Goal: Task Accomplishment & Management: Complete application form

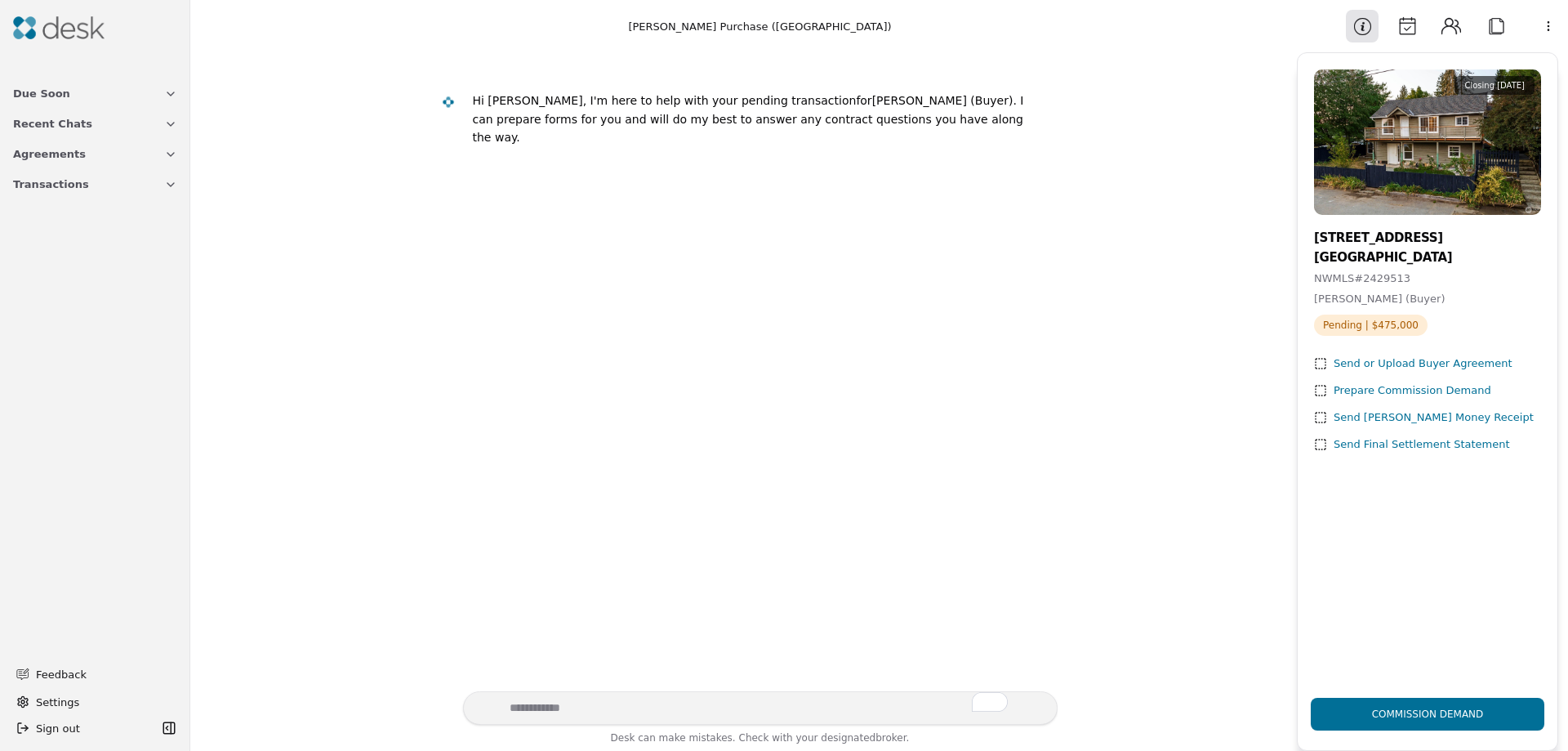
click at [1442, 393] on div "Prepare Commission Demand" at bounding box center [1412, 391] width 158 height 17
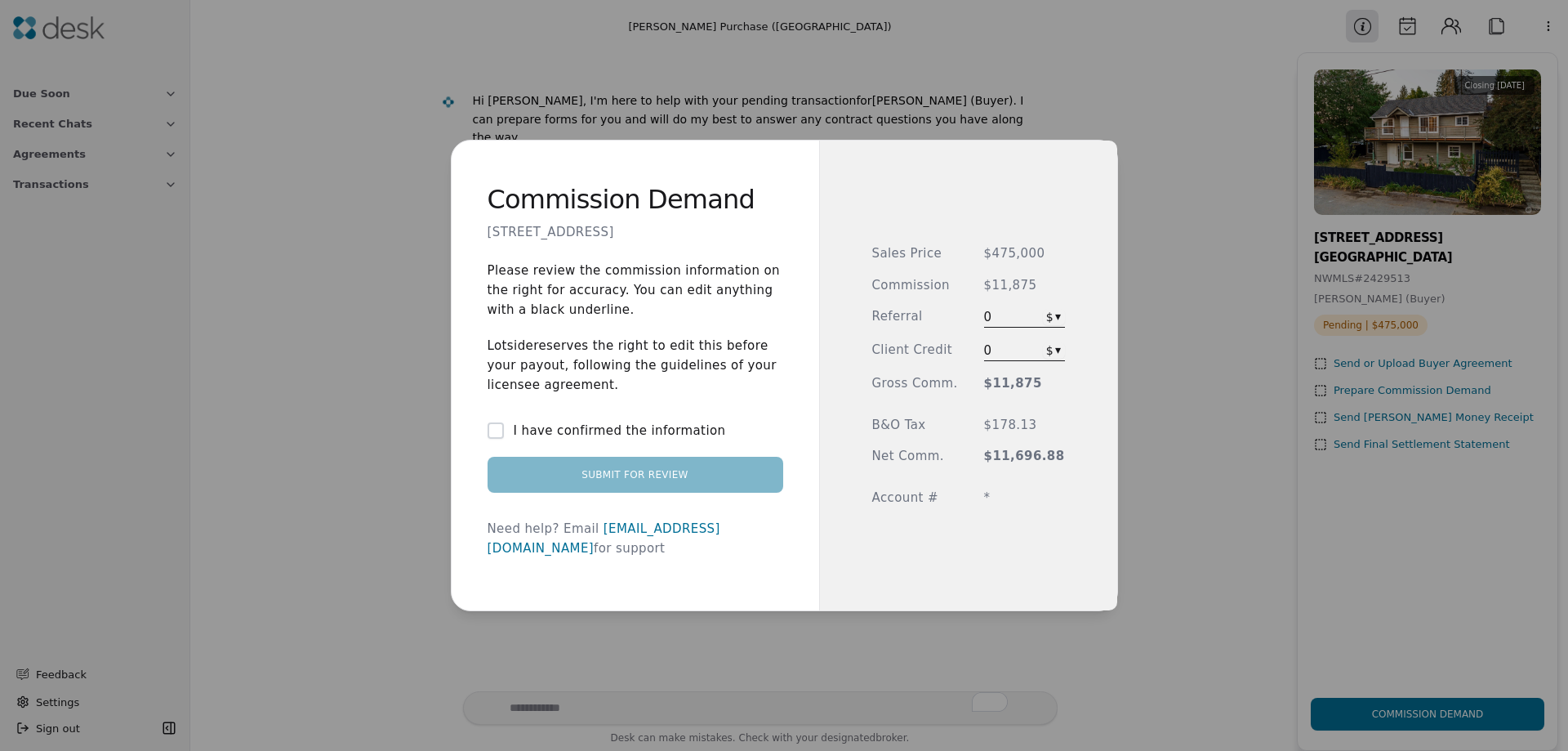
click at [596, 440] on label "I have confirmed the information" at bounding box center [619, 430] width 212 height 20
click at [504, 438] on button "I have confirmed the information" at bounding box center [495, 430] width 16 height 16
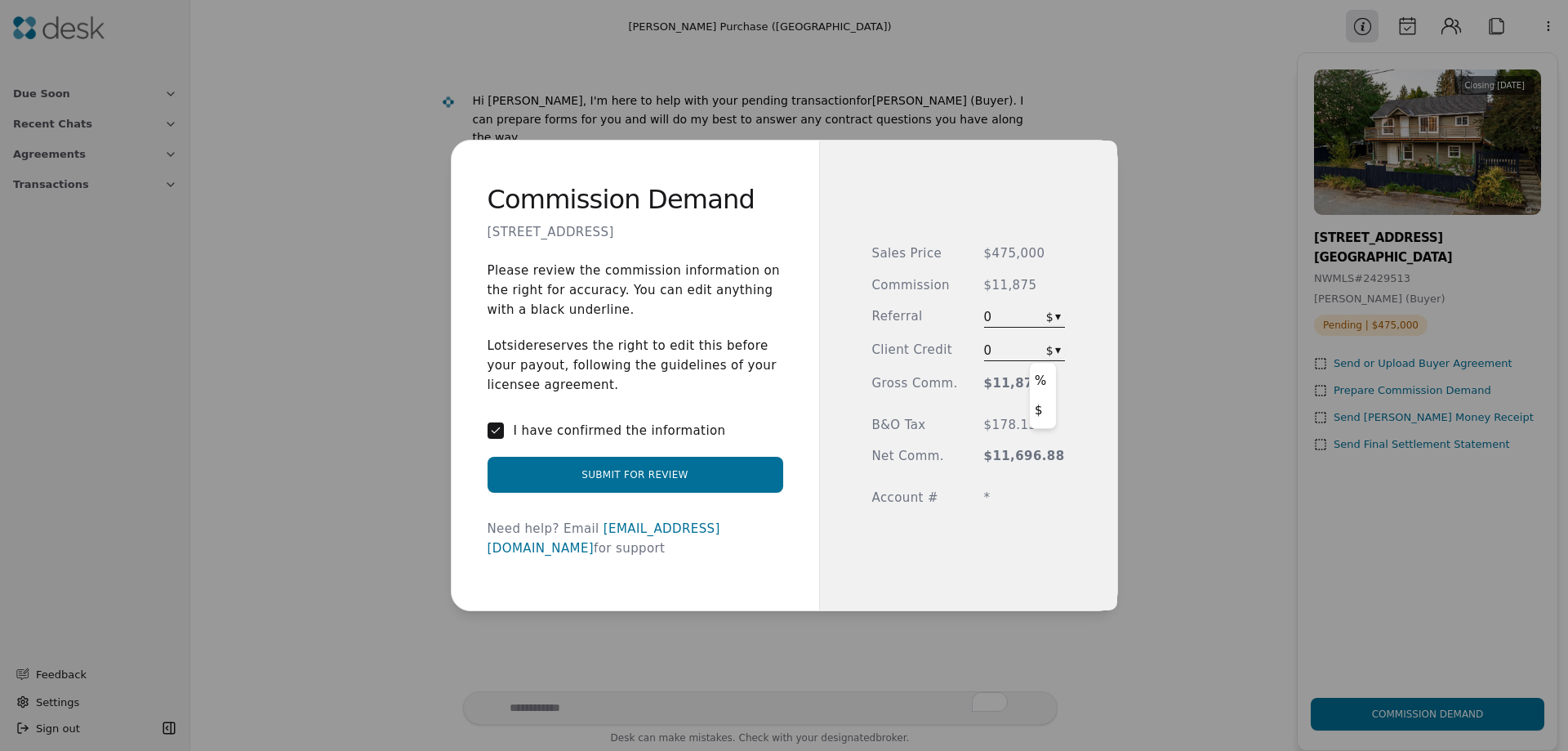
click at [1047, 349] on div "Commission Demand [STREET_ADDRESS] Please review the commission information on …" at bounding box center [784, 376] width 1568 height 751
click at [997, 494] on span "*" at bounding box center [1025, 498] width 81 height 19
click at [990, 493] on span "*" at bounding box center [1025, 498] width 81 height 19
click at [626, 480] on button "Submit for Review" at bounding box center [634, 474] width 296 height 36
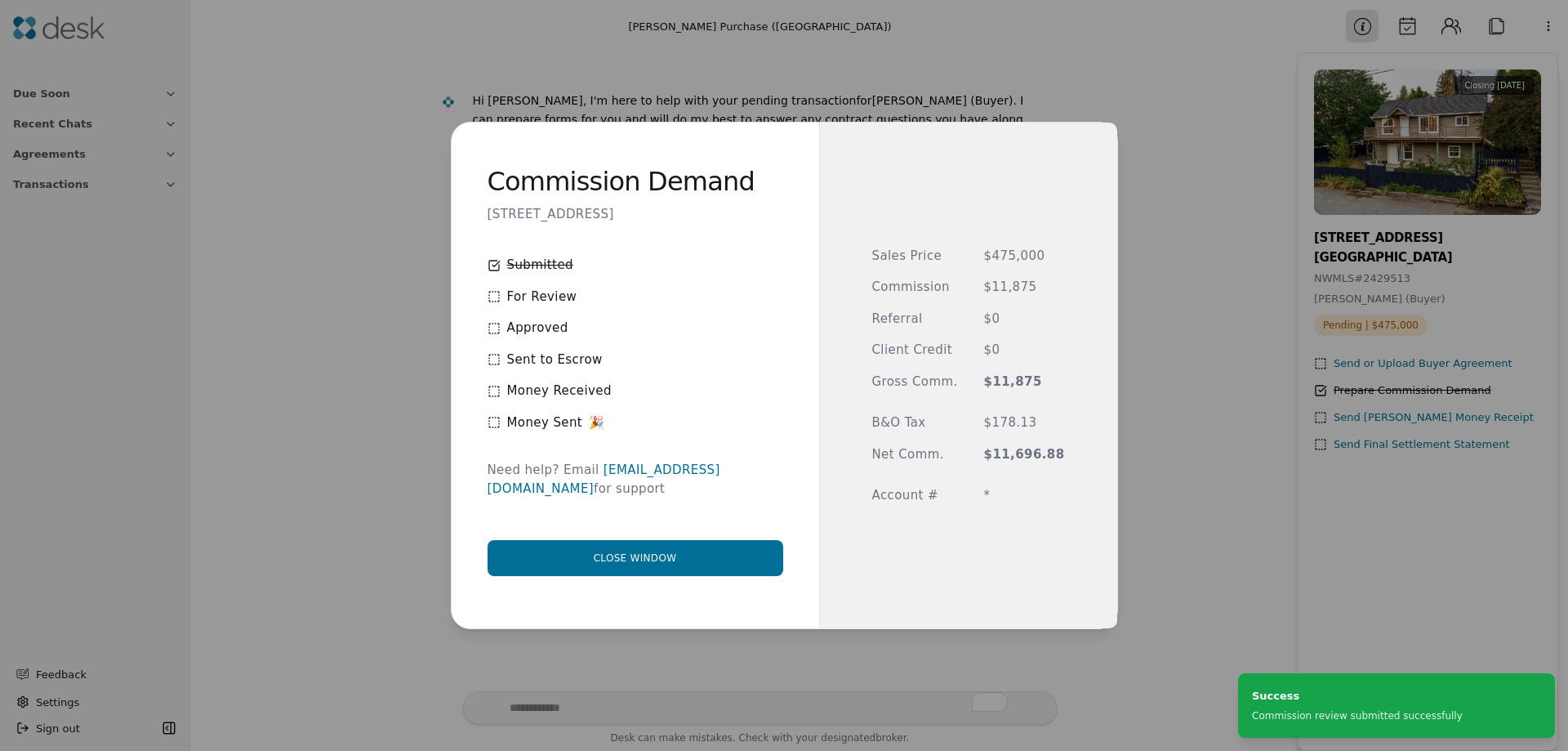
click at [531, 306] on span "For Review" at bounding box center [541, 297] width 70 height 19
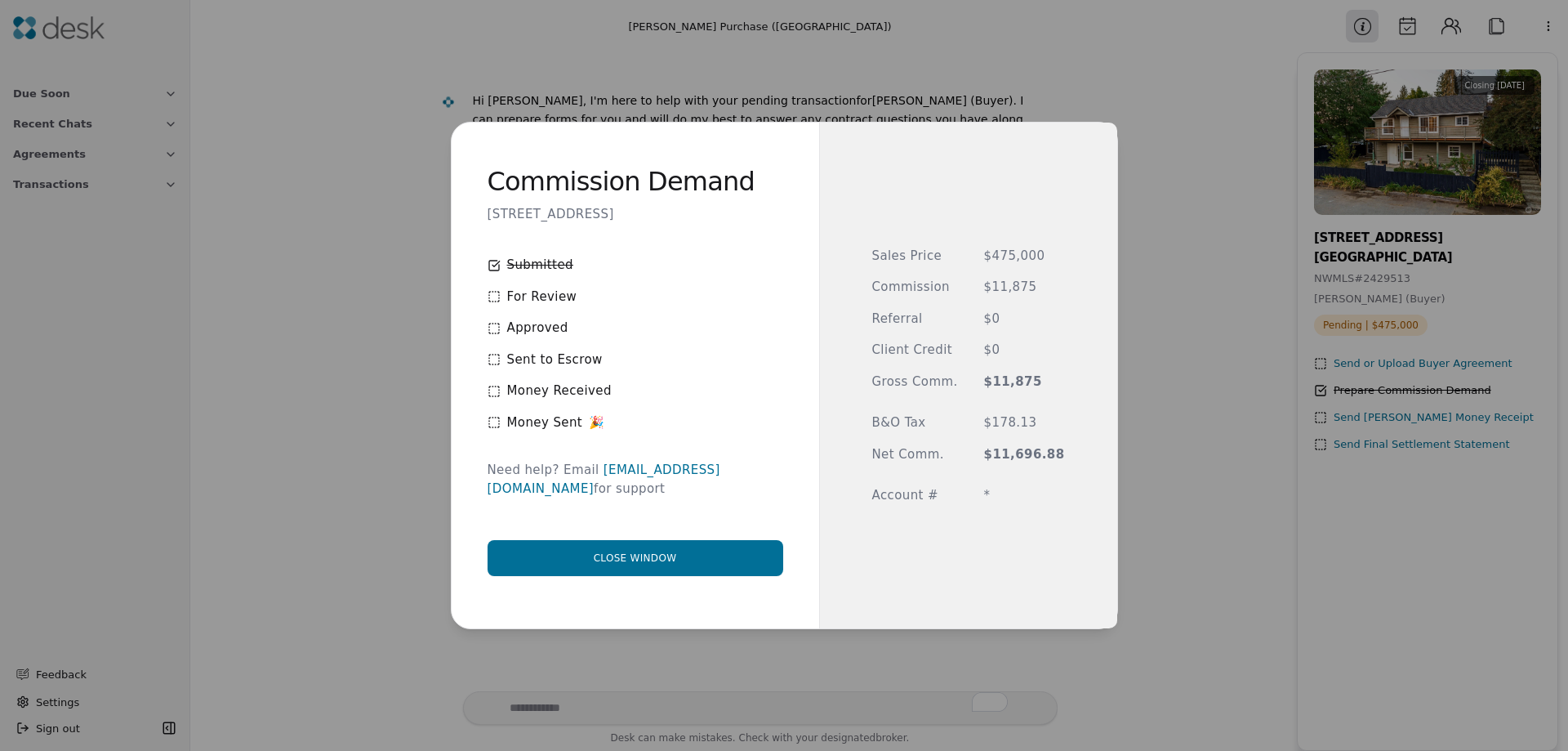
click at [663, 554] on button "Close window" at bounding box center [634, 558] width 296 height 36
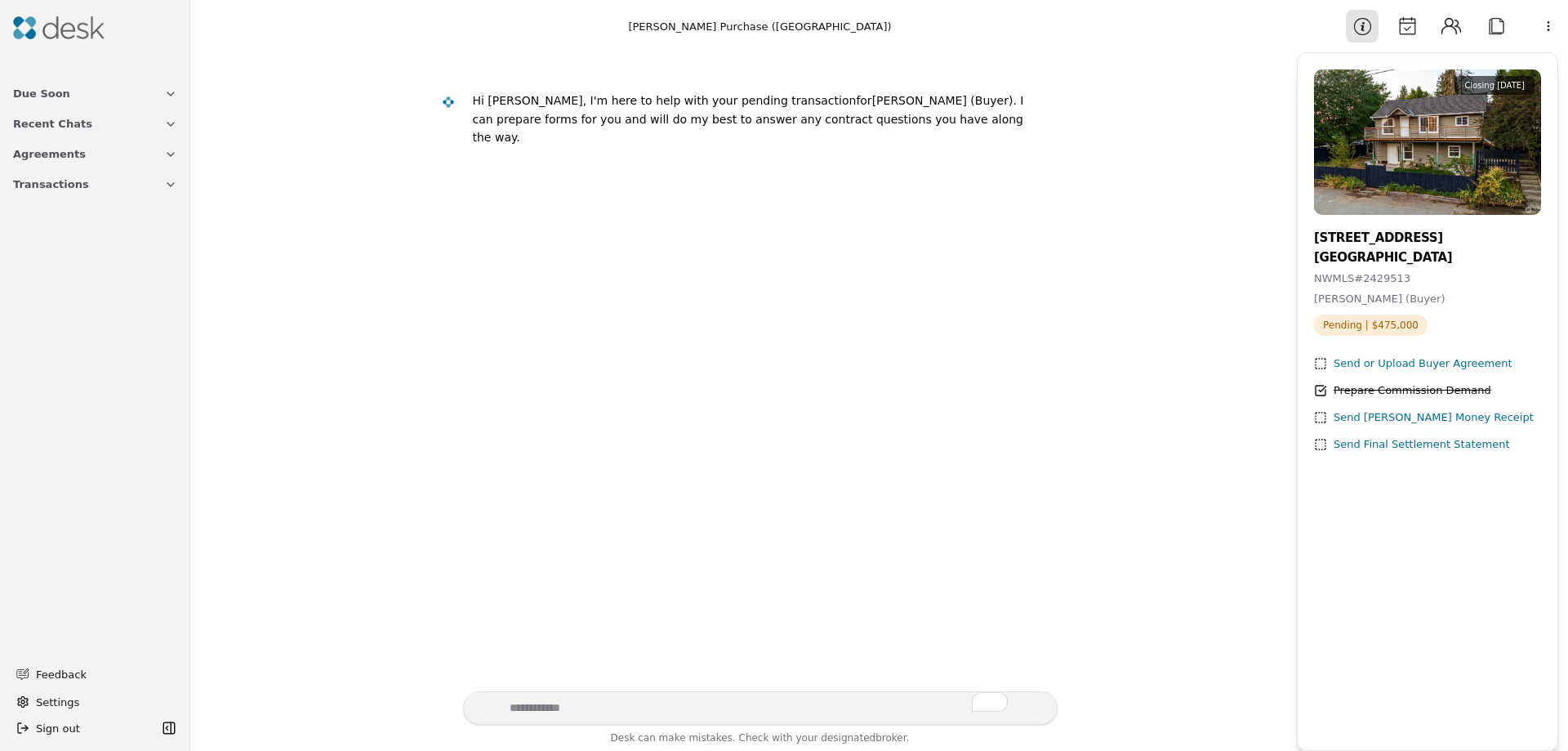
click at [1421, 421] on div "Send [PERSON_NAME] Money Receipt" at bounding box center [1433, 418] width 200 height 17
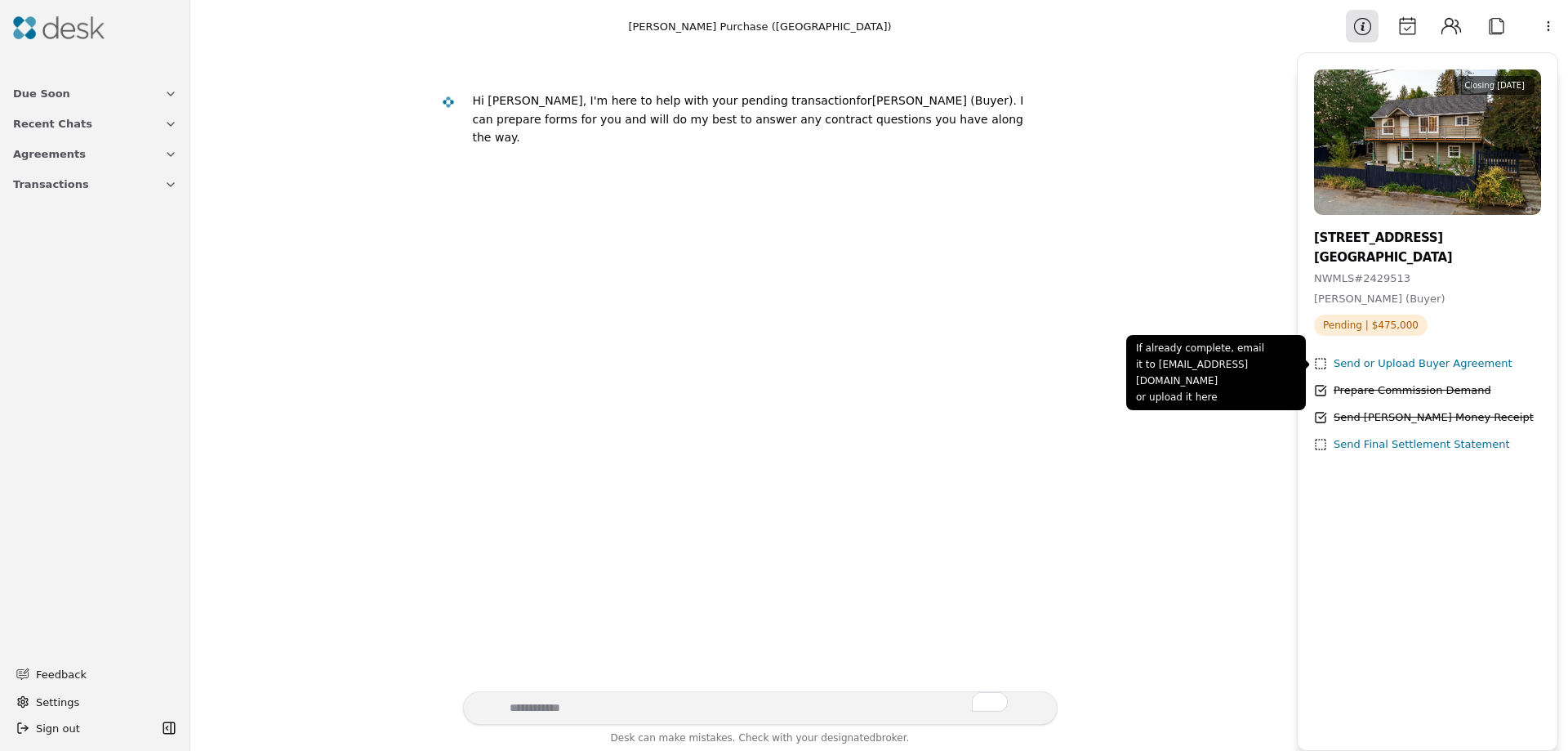
click at [1407, 365] on div "Send or Upload Buyer Agreement" at bounding box center [1423, 364] width 179 height 17
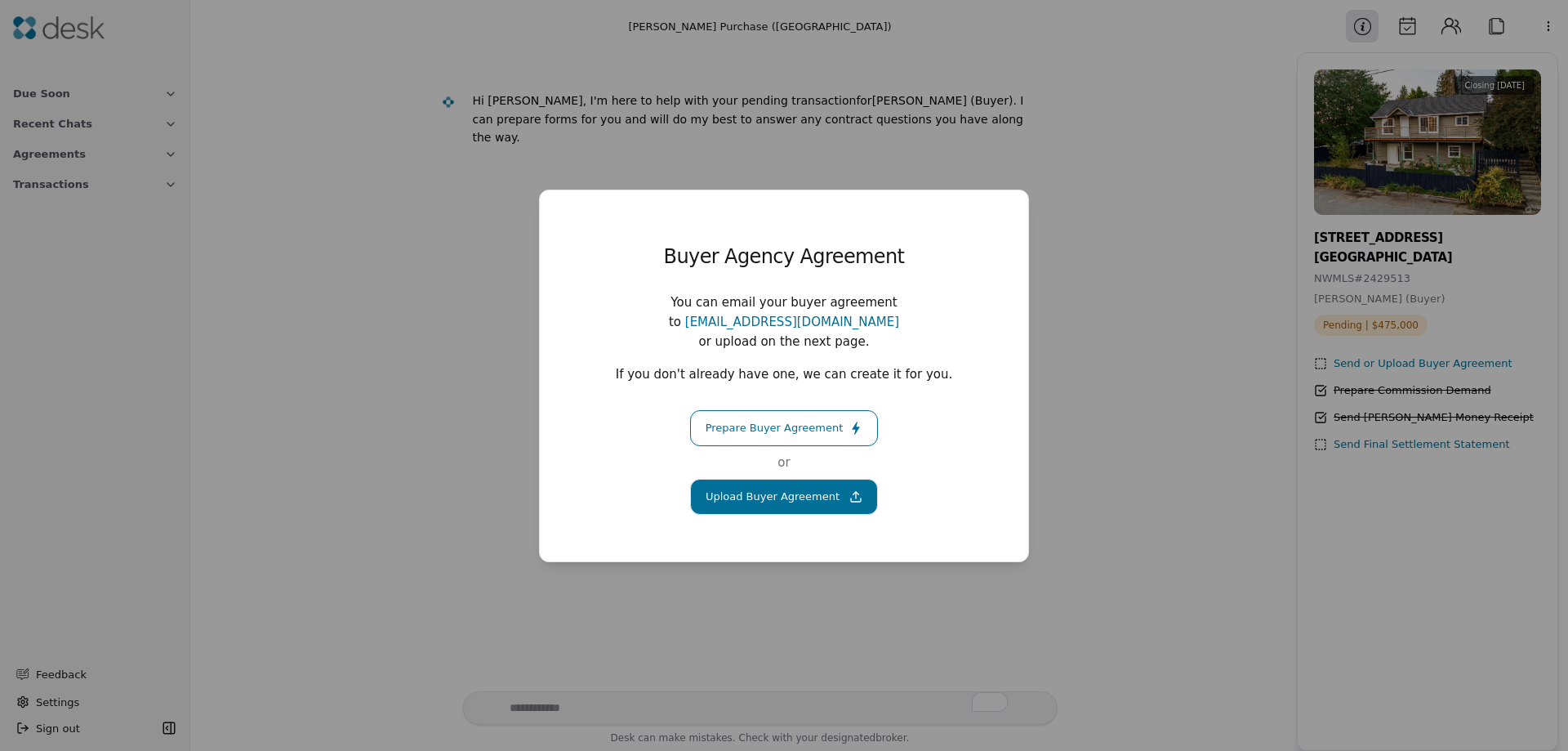
click at [1146, 320] on div "Buyer Agency Agreement You can email your buyer agreement to [EMAIL_ADDRESS][DO…" at bounding box center [784, 376] width 1568 height 751
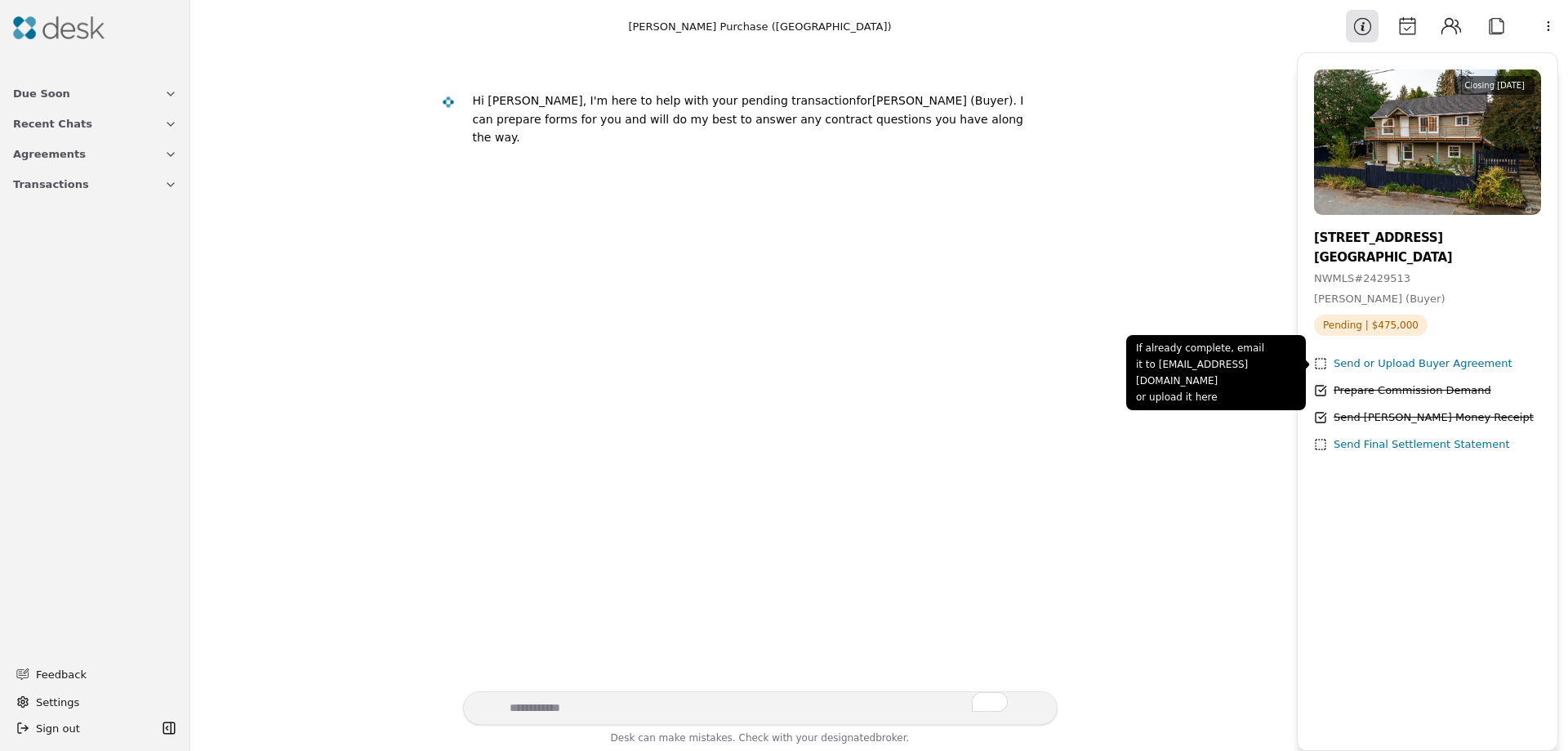
click at [1374, 360] on div "Send or Upload Buyer Agreement" at bounding box center [1423, 364] width 179 height 17
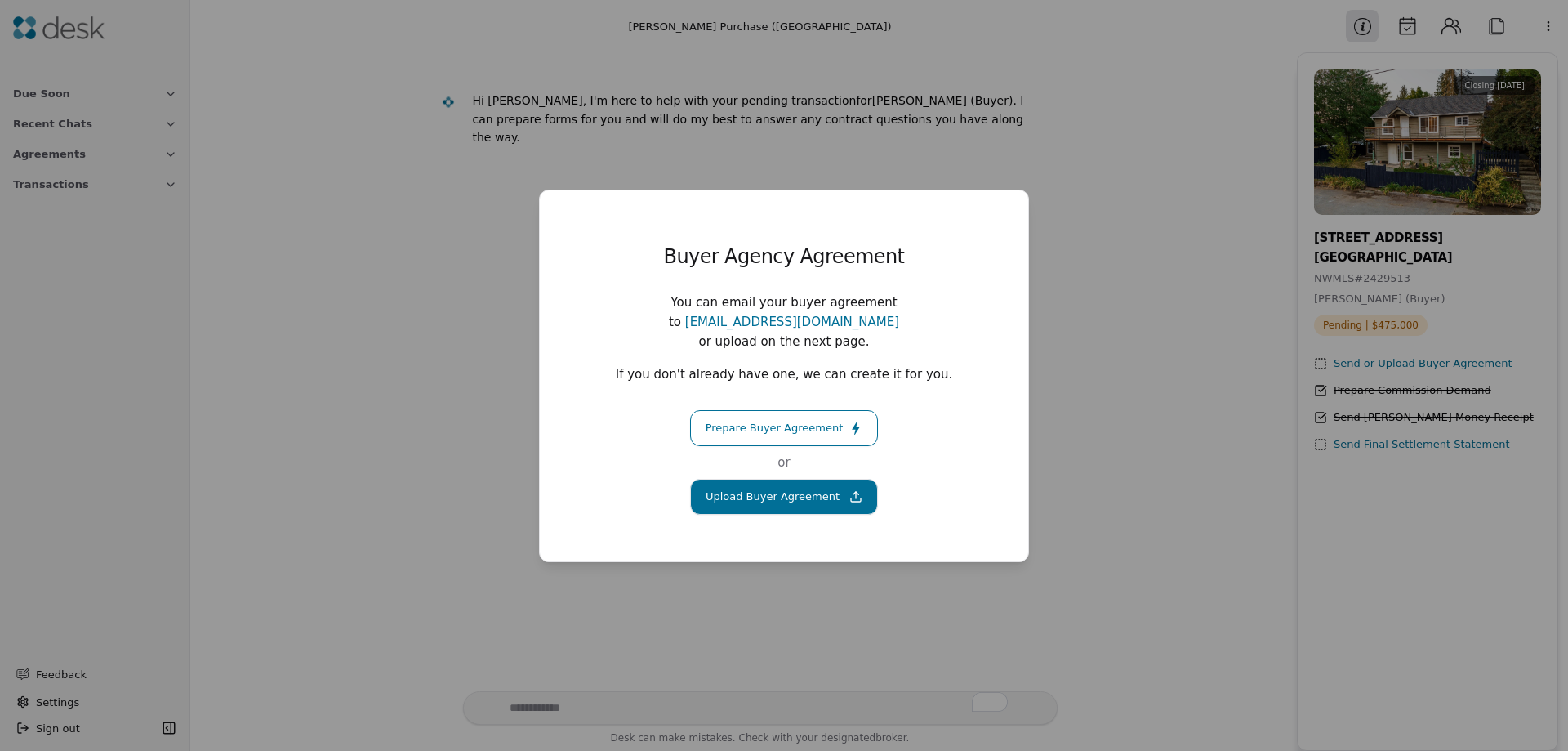
click at [802, 491] on button "Upload Buyer Agreement" at bounding box center [784, 497] width 188 height 36
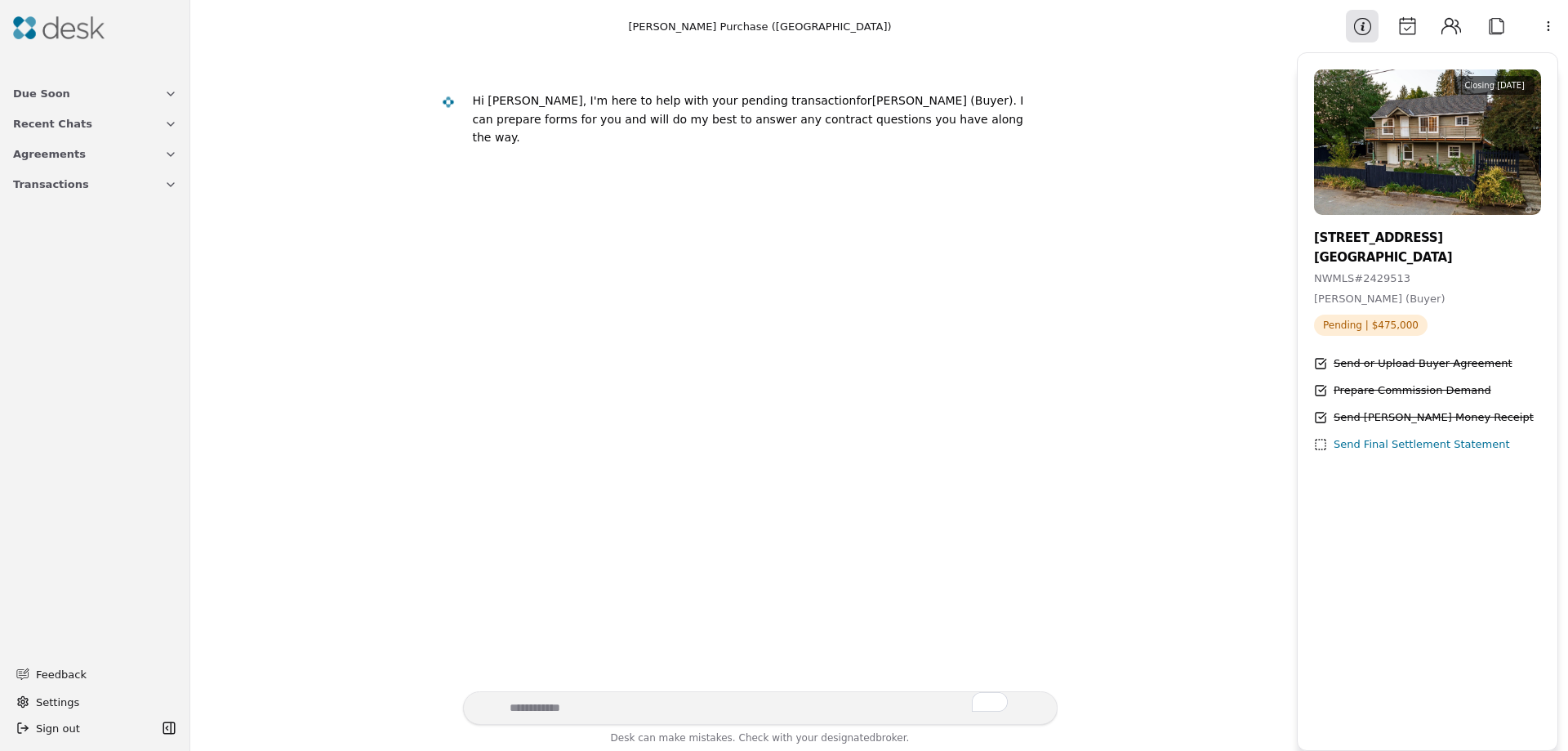
click at [66, 97] on button "Due Soon" at bounding box center [95, 94] width 184 height 30
click at [120, 212] on button "Recent Chats" at bounding box center [95, 209] width 184 height 30
click at [110, 323] on button "Agreements" at bounding box center [95, 326] width 184 height 30
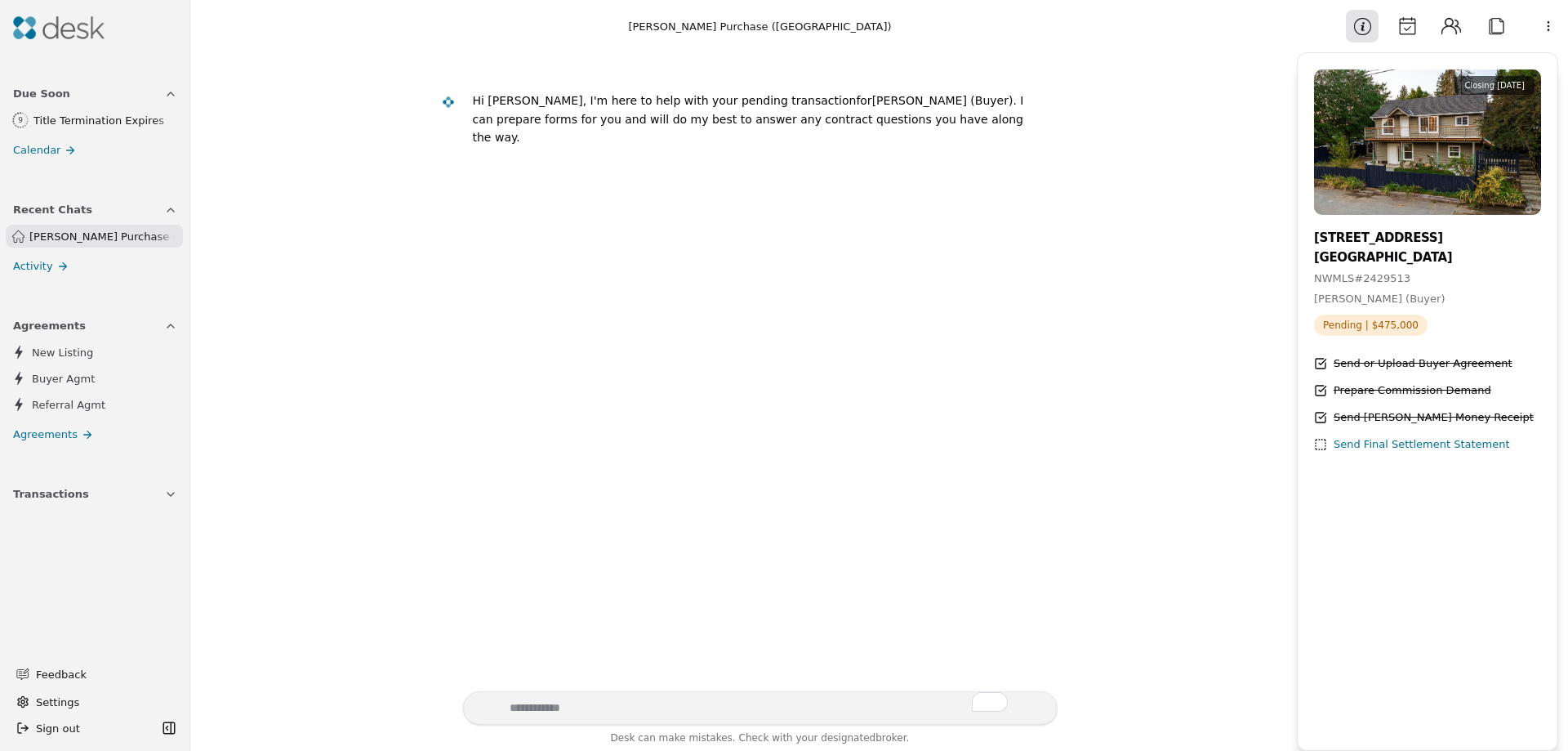
click at [96, 123] on div "Title Termination Expires" at bounding box center [105, 120] width 143 height 17
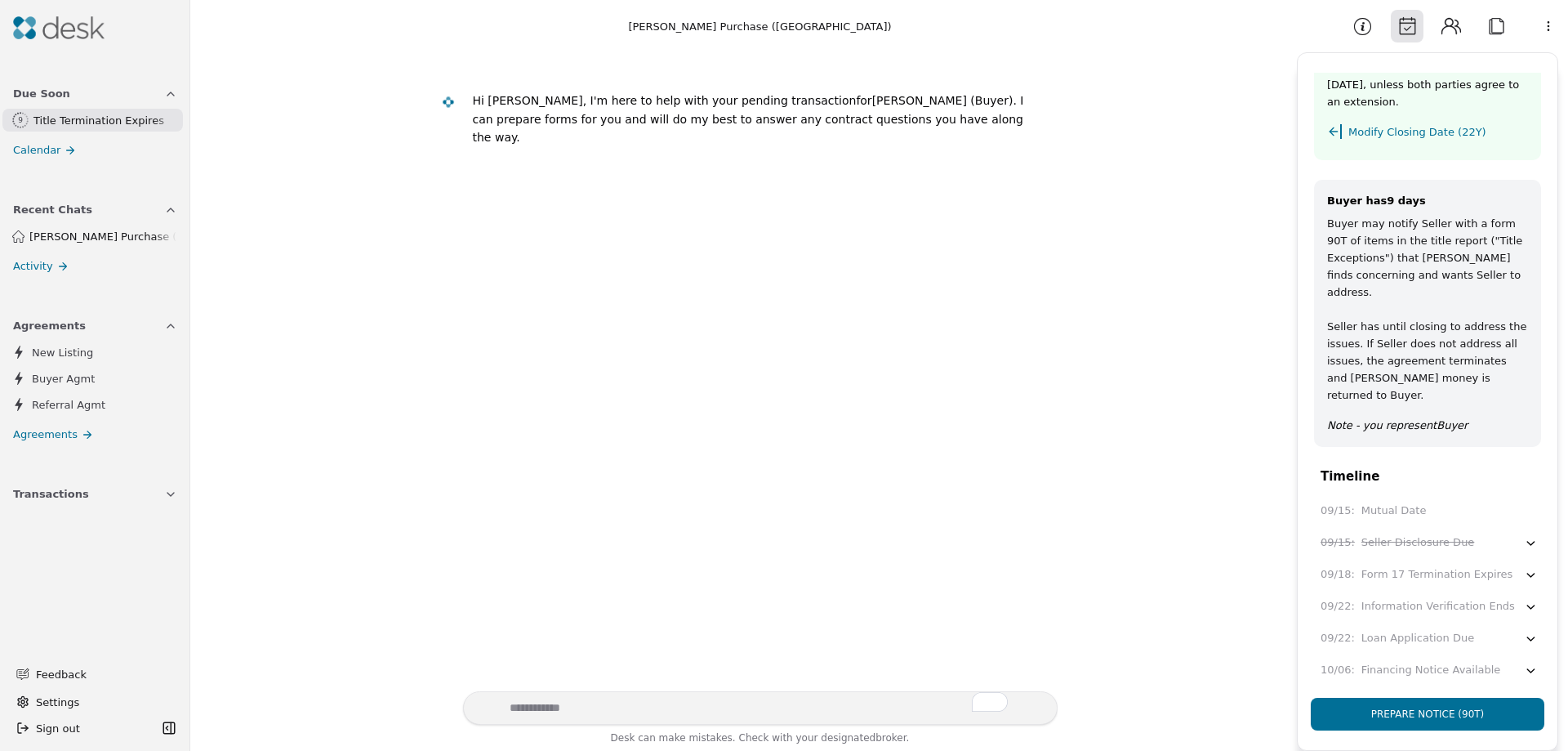
scroll to position [82, 0]
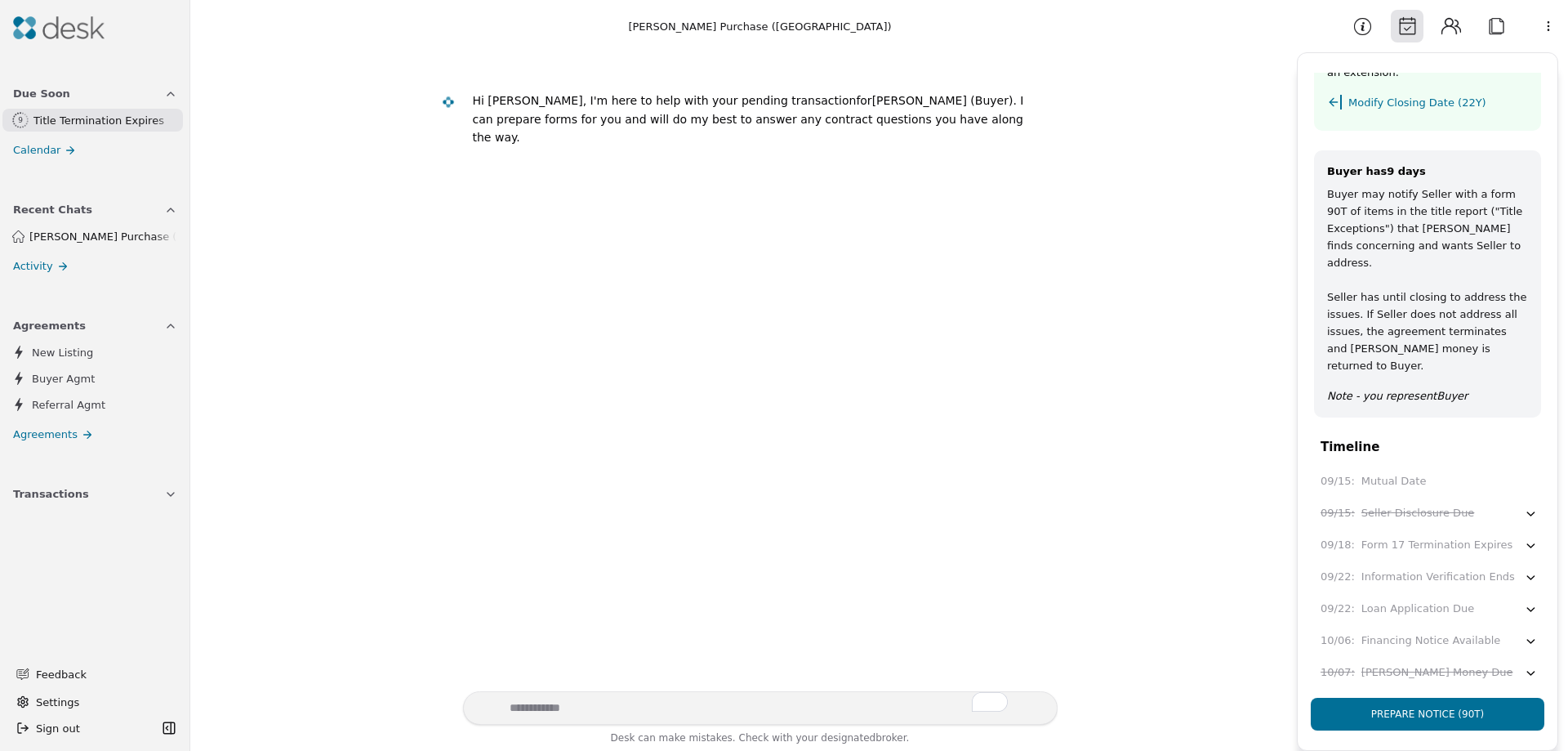
click at [1427, 480] on div "09/15 : Mutual Date" at bounding box center [1428, 482] width 217 height 17
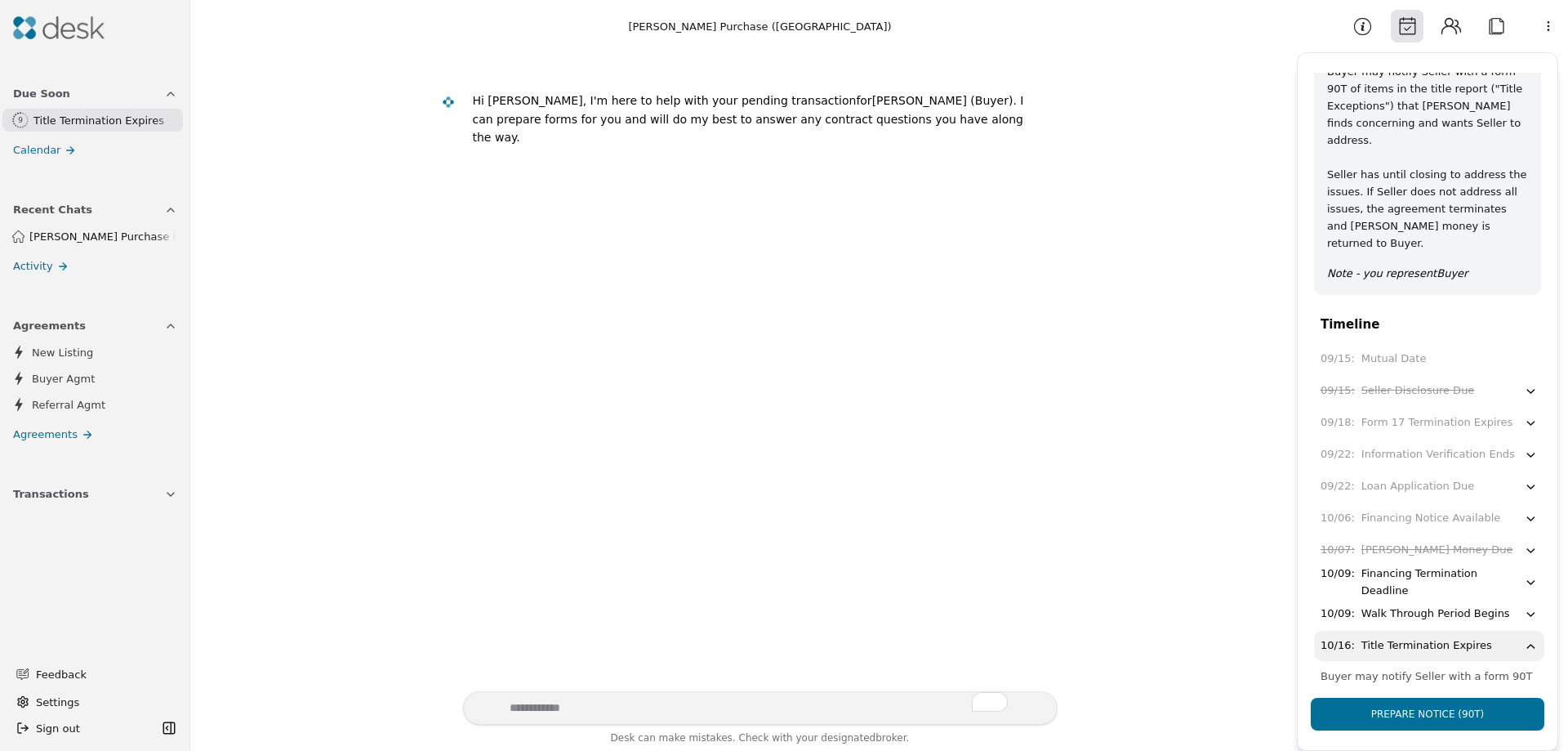
scroll to position [245, 0]
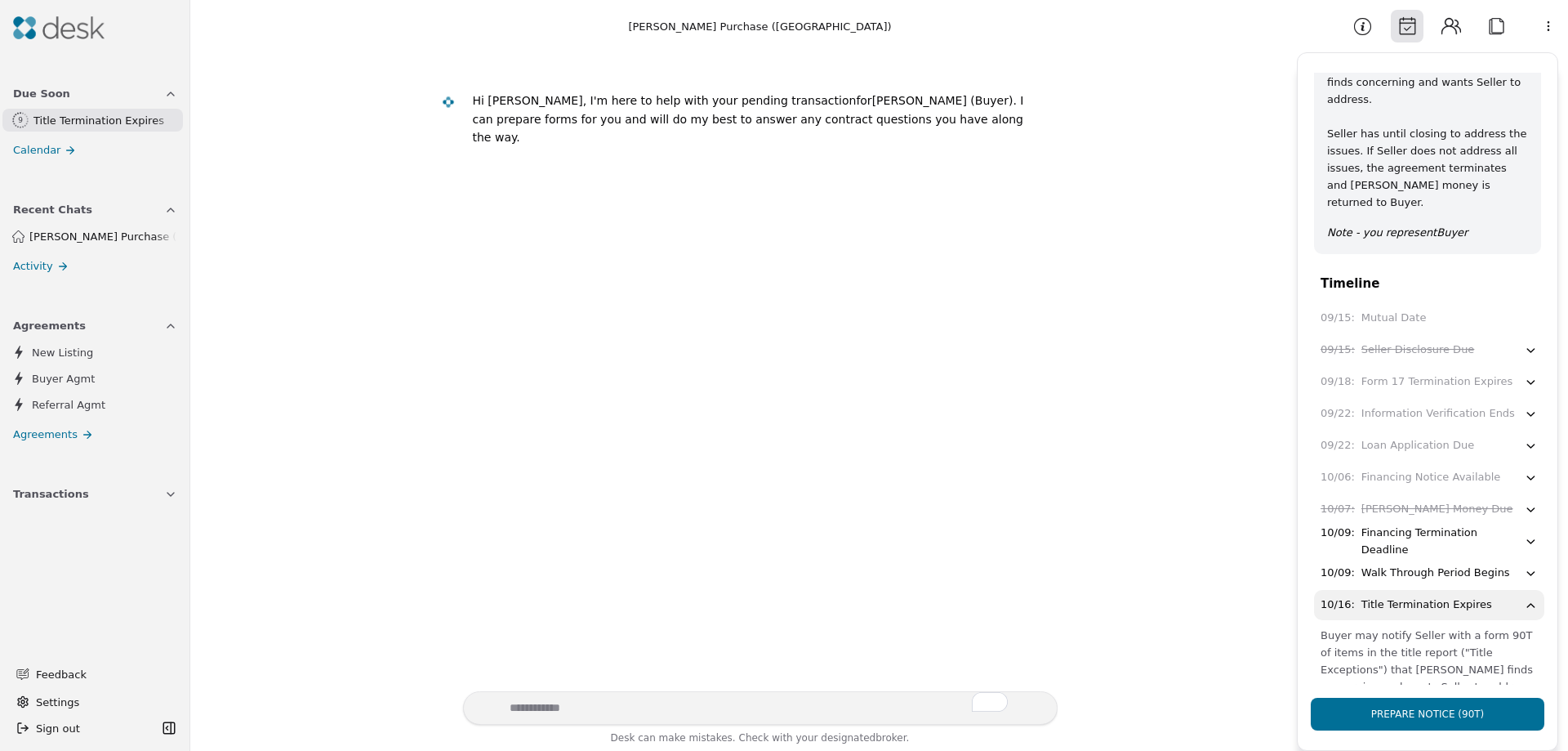
click at [1481, 535] on div "Financing Termination Deadline" at bounding box center [1442, 542] width 162 height 35
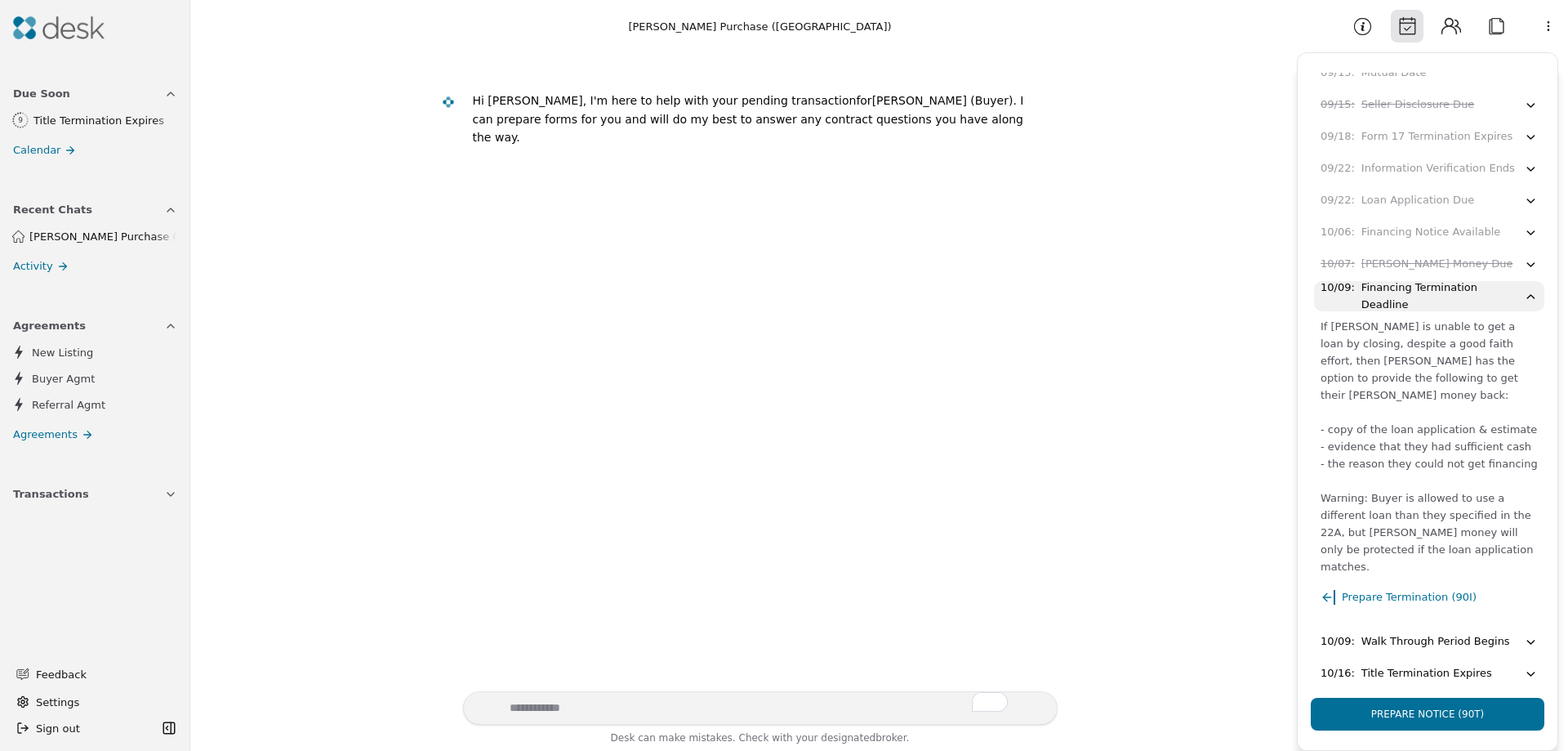
scroll to position [539, 0]
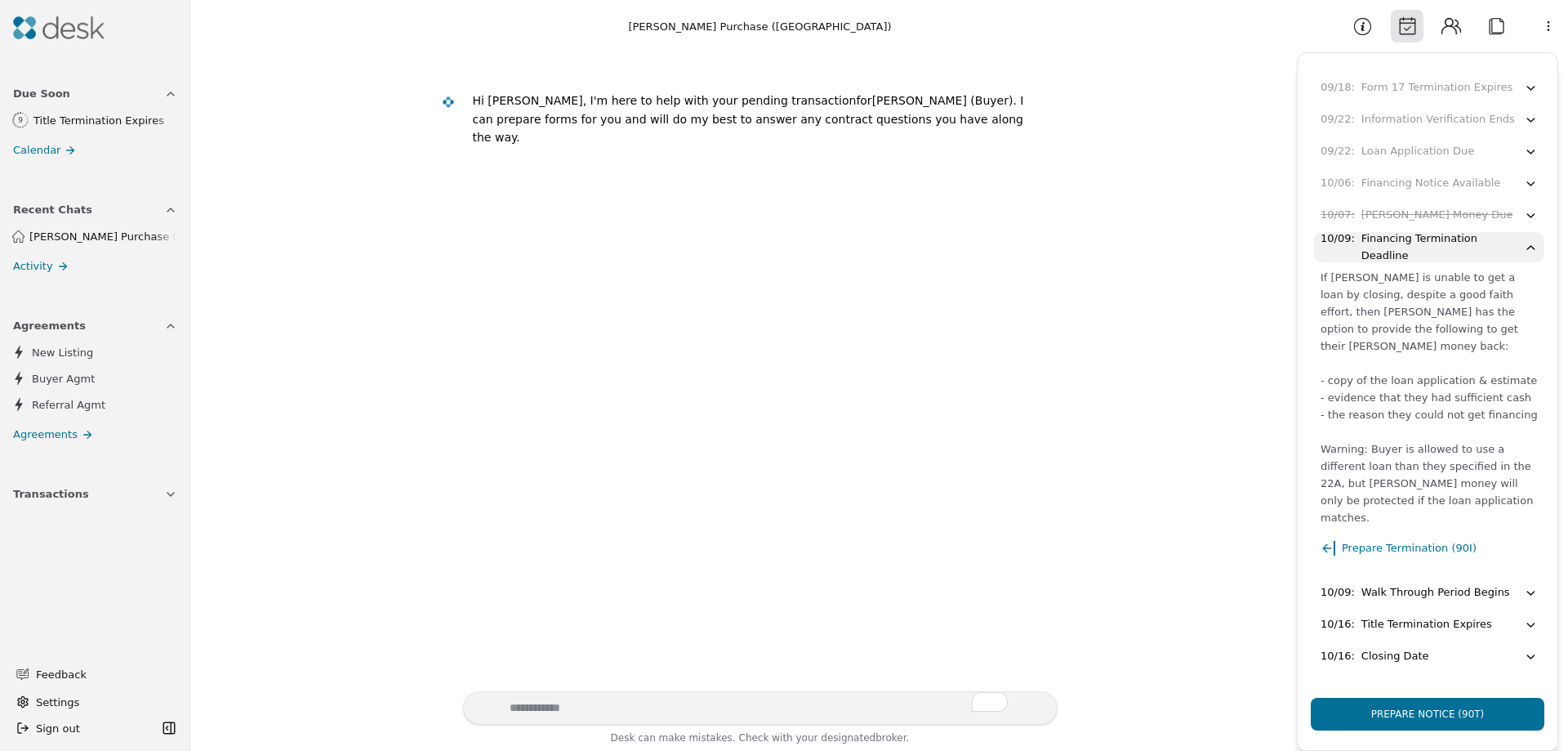
click at [1440, 598] on div "Walk Through Period Begins" at bounding box center [1436, 592] width 148 height 17
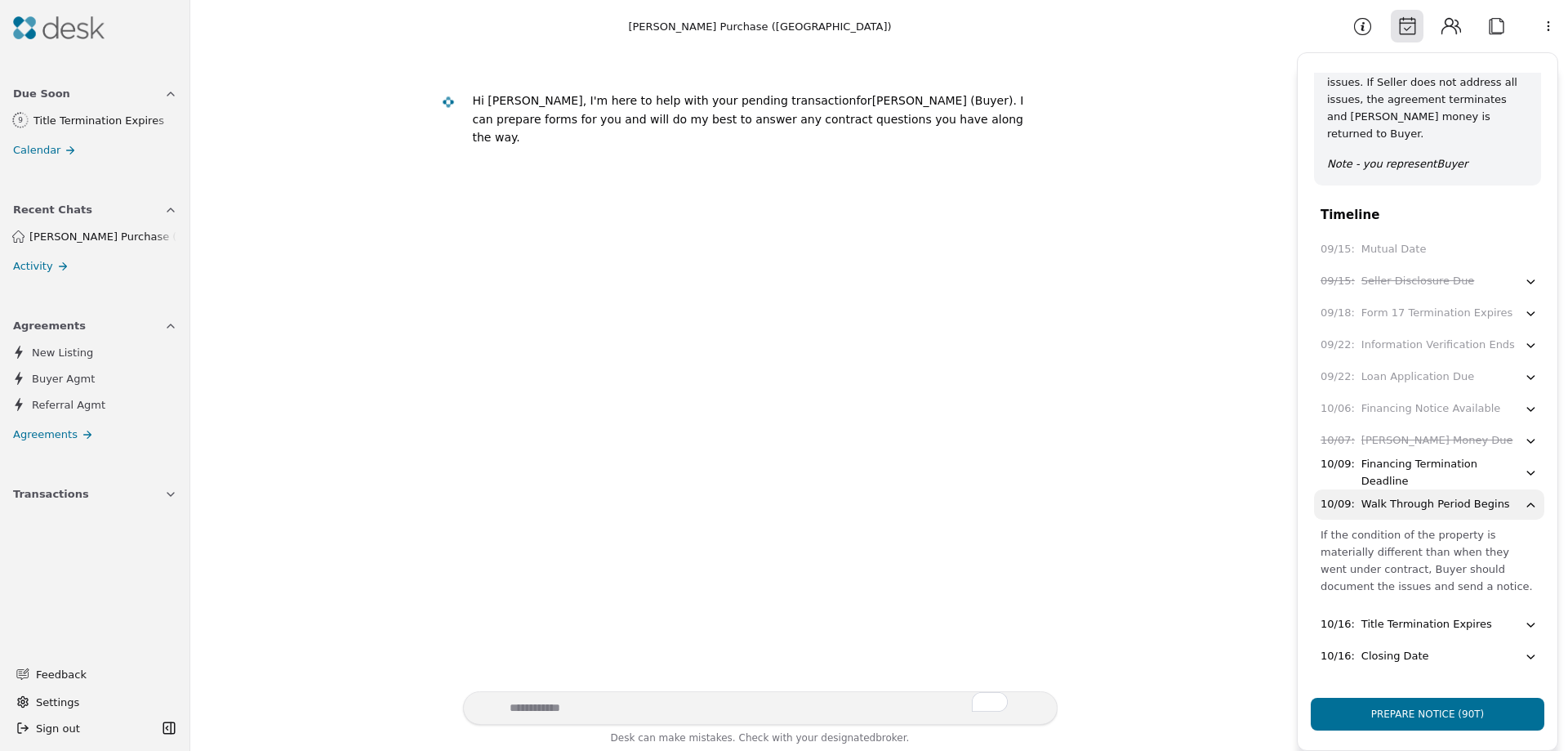
scroll to position [314, 0]
click at [1463, 626] on div "Title Termination Expires" at bounding box center [1426, 624] width 130 height 17
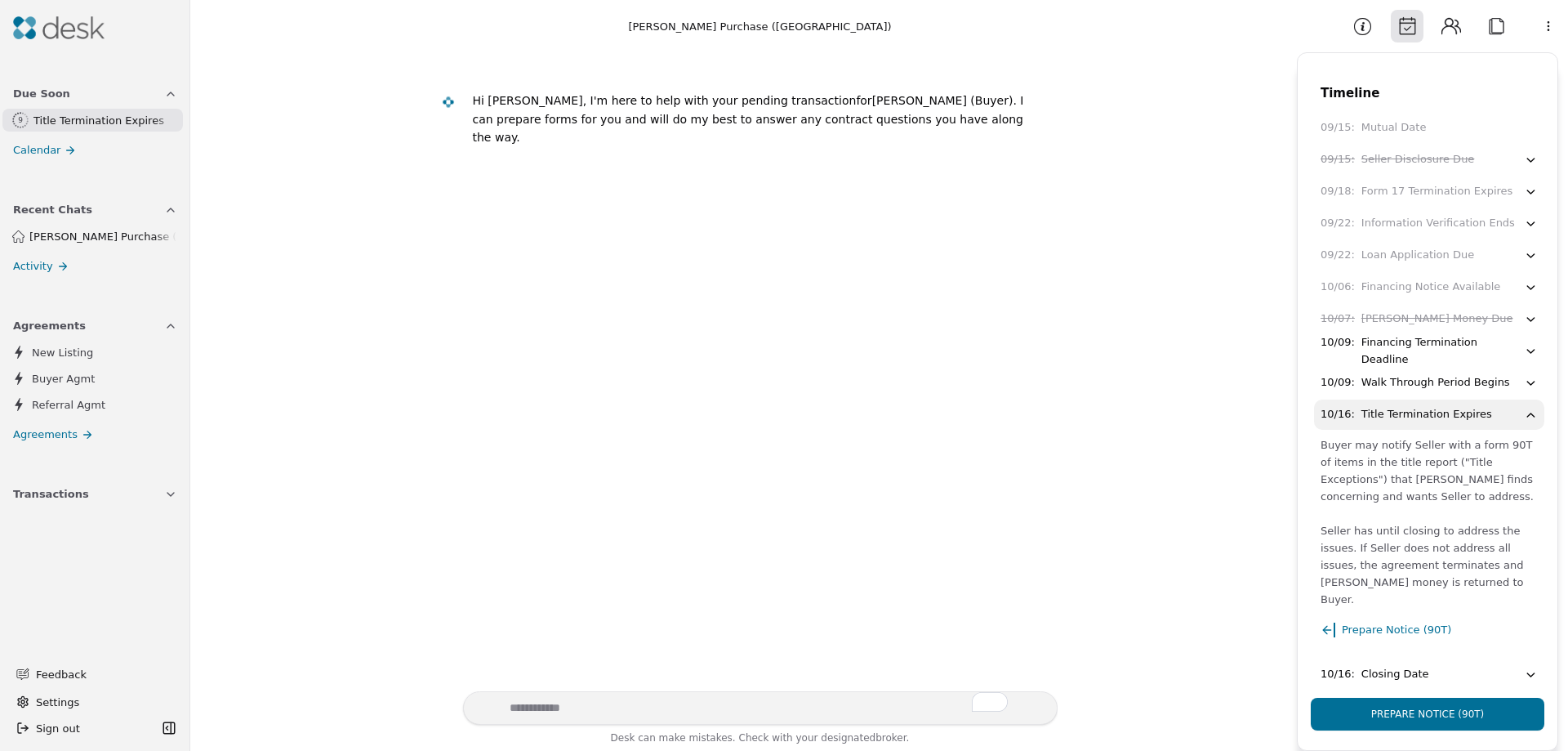
scroll to position [437, 0]
click at [1430, 665] on div "10/16 : Closing Date" at bounding box center [1422, 673] width 204 height 17
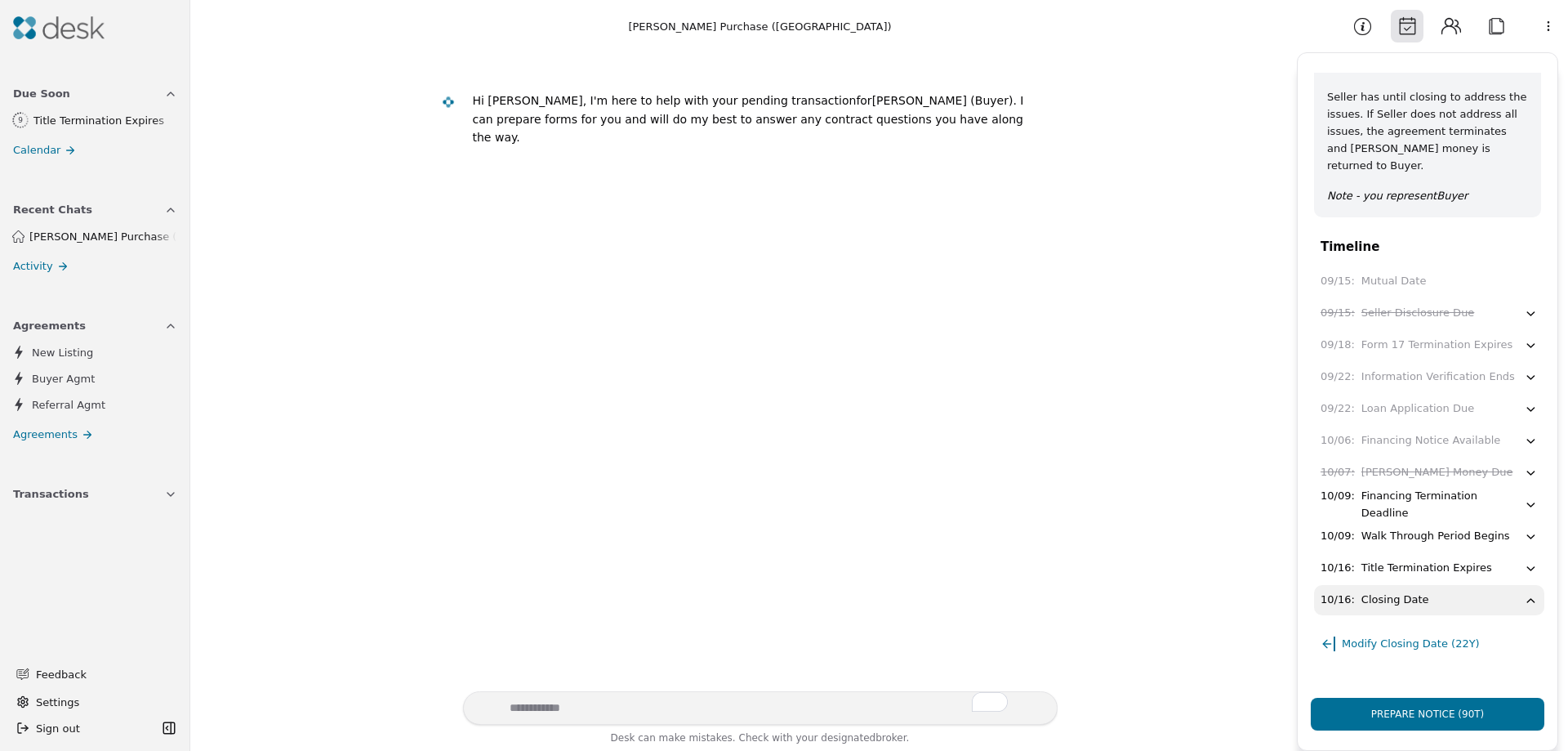
scroll to position [282, 0]
click at [1447, 28] on button "Contacts" at bounding box center [1451, 25] width 33 height 33
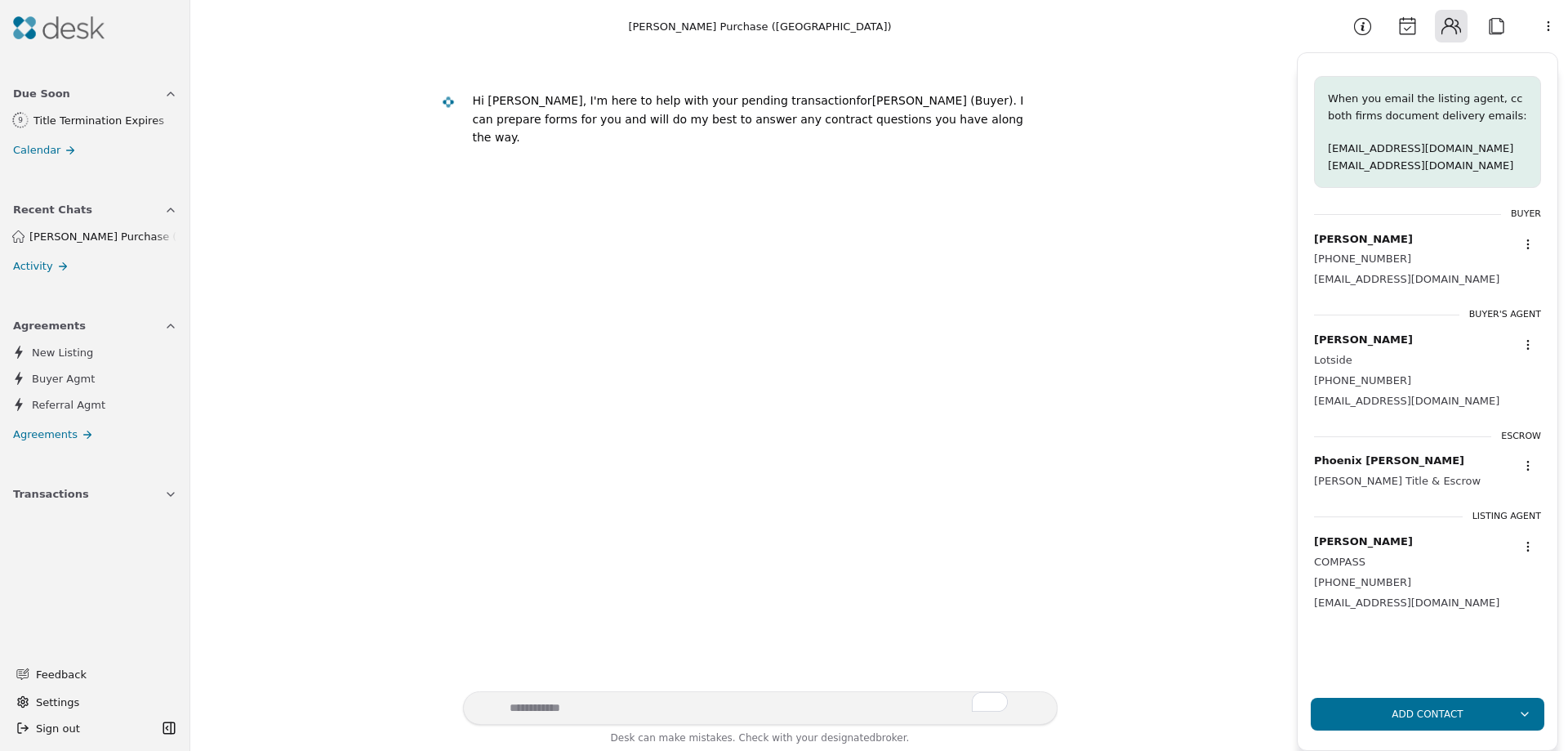
click at [1493, 27] on button "Attach" at bounding box center [1496, 25] width 33 height 33
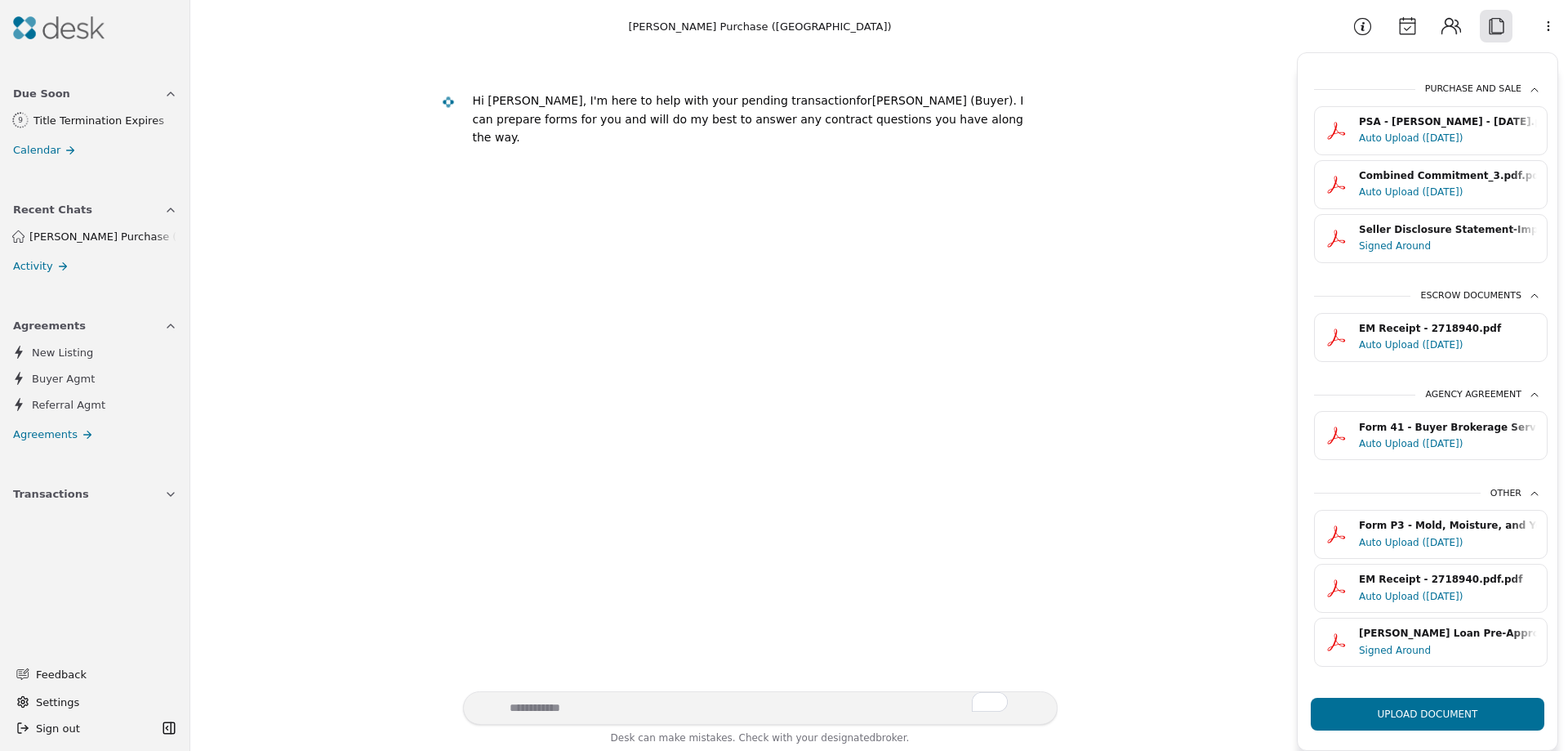
click at [50, 95] on span "Due Soon" at bounding box center [41, 93] width 57 height 17
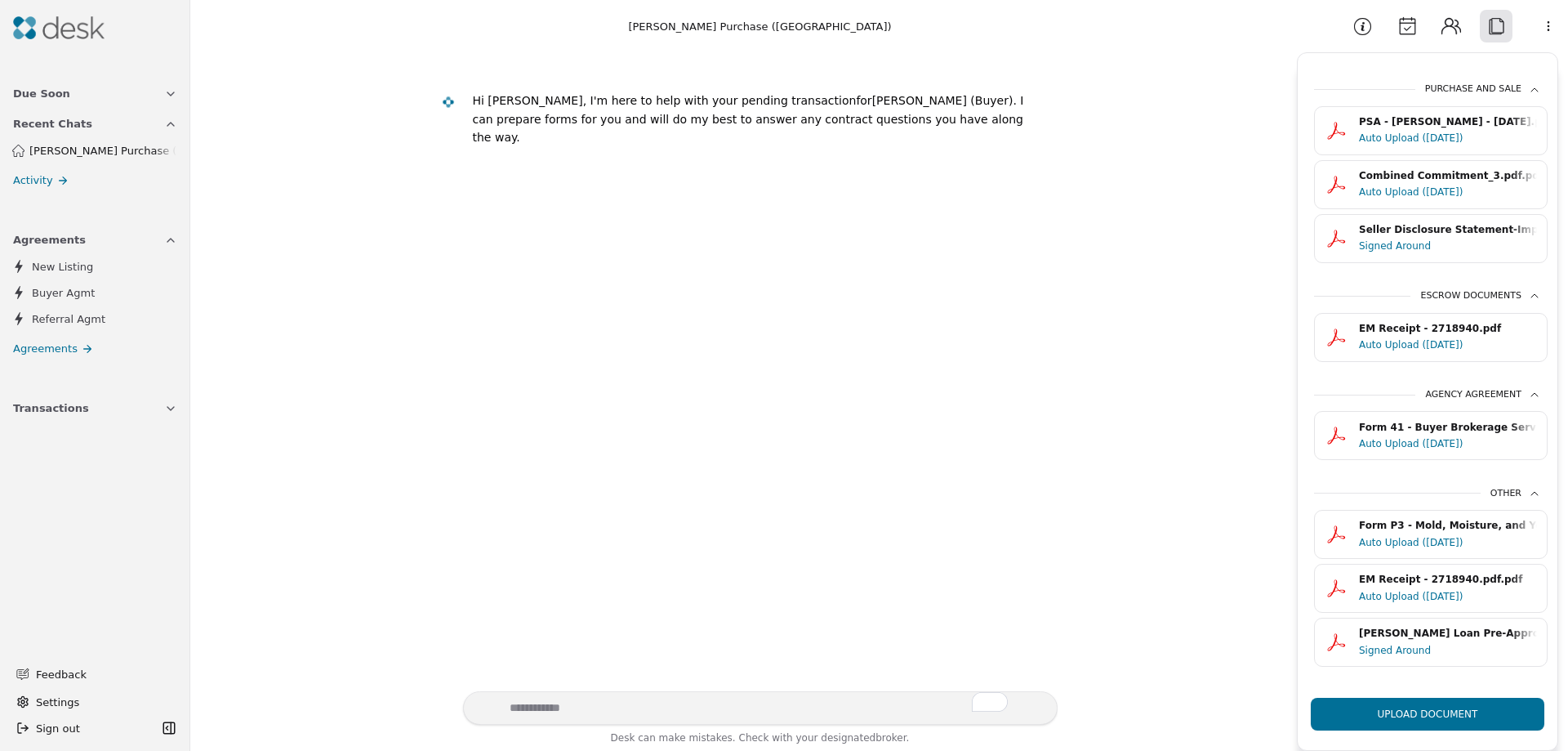
click at [76, 405] on span "Transactions" at bounding box center [51, 407] width 76 height 17
click at [78, 454] on span "[PERSON_NAME] Purchase ([GEOGRAPHIC_DATA])" at bounding box center [95, 454] width 164 height 17
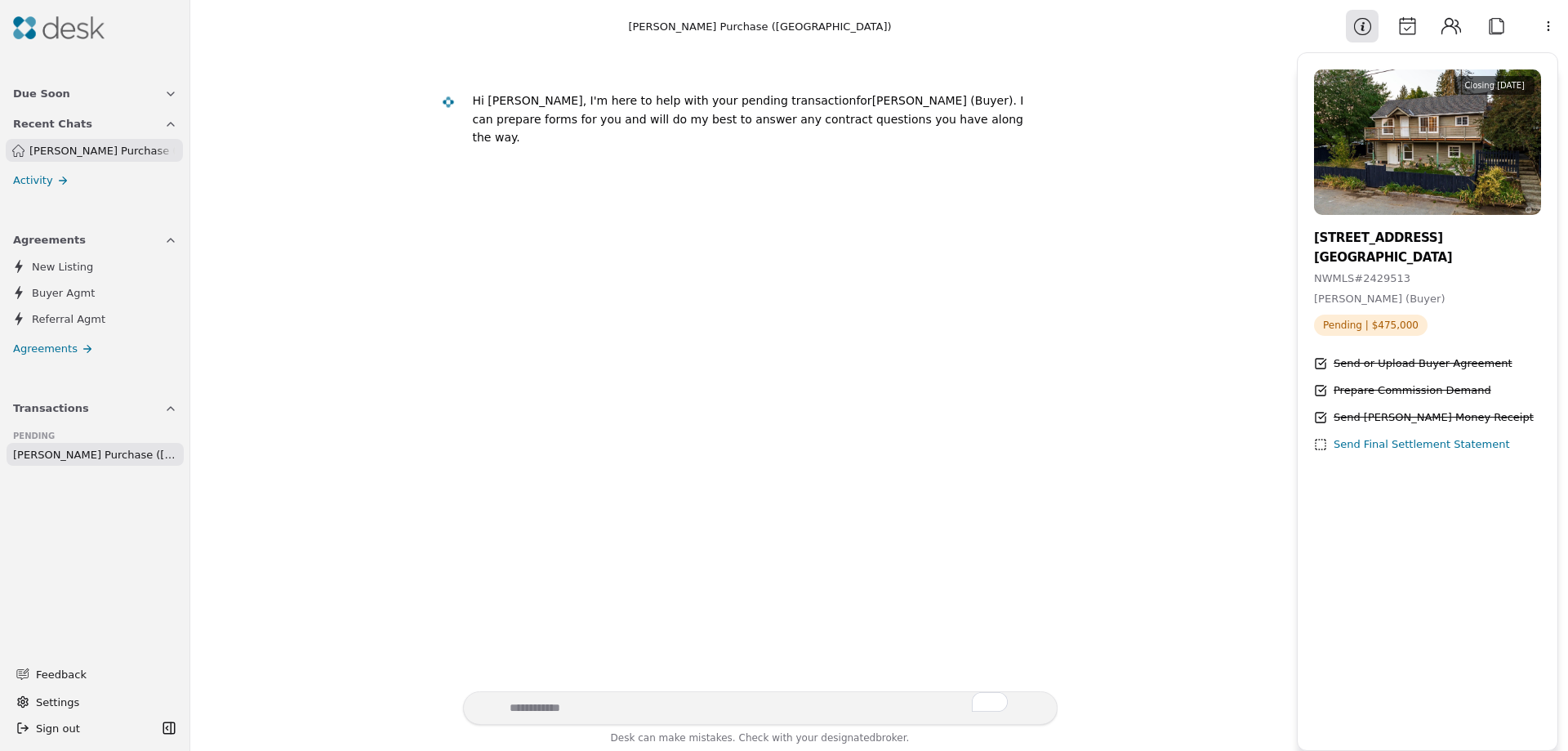
click at [1380, 389] on div "Prepare Commission Demand" at bounding box center [1412, 391] width 158 height 17
